Goal: Information Seeking & Learning: Learn about a topic

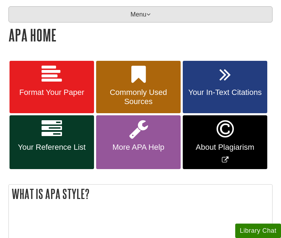
scroll to position [107, 0]
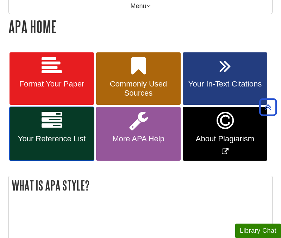
click at [48, 129] on icon at bounding box center [52, 121] width 20 height 20
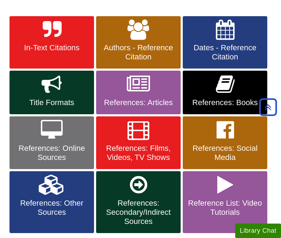
scroll to position [144, 0]
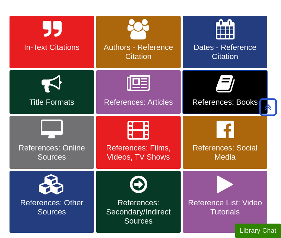
click at [215, 89] on link "References: Books" at bounding box center [225, 92] width 85 height 44
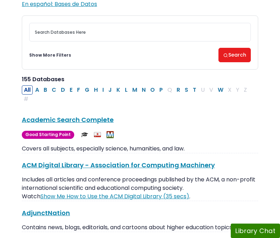
scroll to position [81, 0]
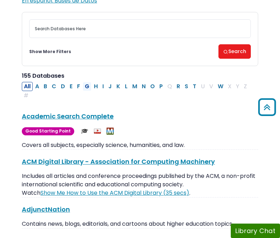
click at [88, 87] on button "G" at bounding box center [87, 86] width 9 height 9
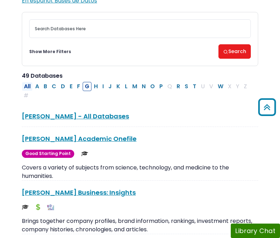
click at [27, 87] on button "All" at bounding box center [27, 86] width 11 height 9
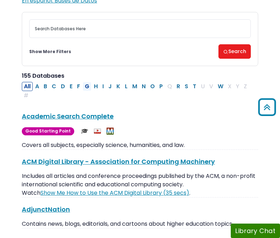
click at [88, 87] on button "G" at bounding box center [87, 86] width 9 height 9
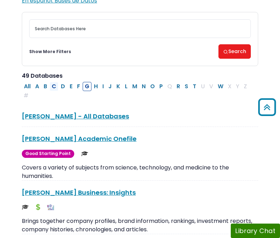
click at [55, 88] on button "C" at bounding box center [54, 86] width 9 height 9
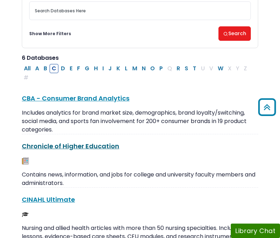
scroll to position [86, 0]
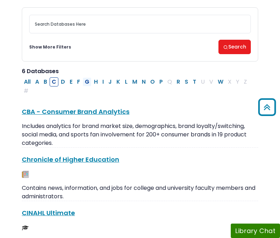
click at [87, 81] on button "G" at bounding box center [87, 81] width 9 height 9
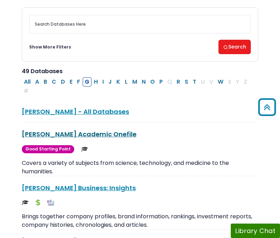
click at [65, 131] on link "Gale Academic Onefile This link opens in a new window" at bounding box center [79, 134] width 115 height 9
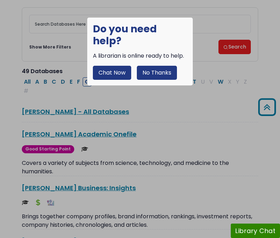
click at [150, 66] on button "No Thanks" at bounding box center [157, 73] width 40 height 14
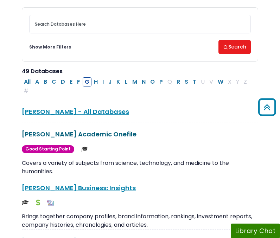
click at [62, 139] on div "Gale Academic Onefile This link opens in a new window Good Starting Point" at bounding box center [140, 135] width 237 height 10
click at [62, 134] on link "Gale Academic Onefile This link opens in a new window" at bounding box center [79, 134] width 115 height 9
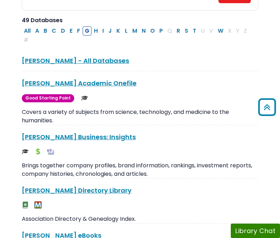
scroll to position [148, 0]
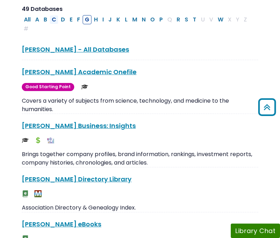
click at [56, 19] on button "C" at bounding box center [54, 19] width 9 height 9
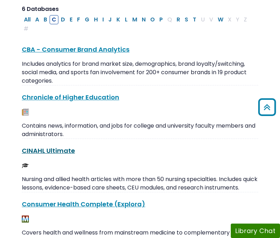
click at [59, 154] on link "CINAHL Ultimate This link opens in a new window" at bounding box center [48, 151] width 53 height 9
